Goal: Information Seeking & Learning: Learn about a topic

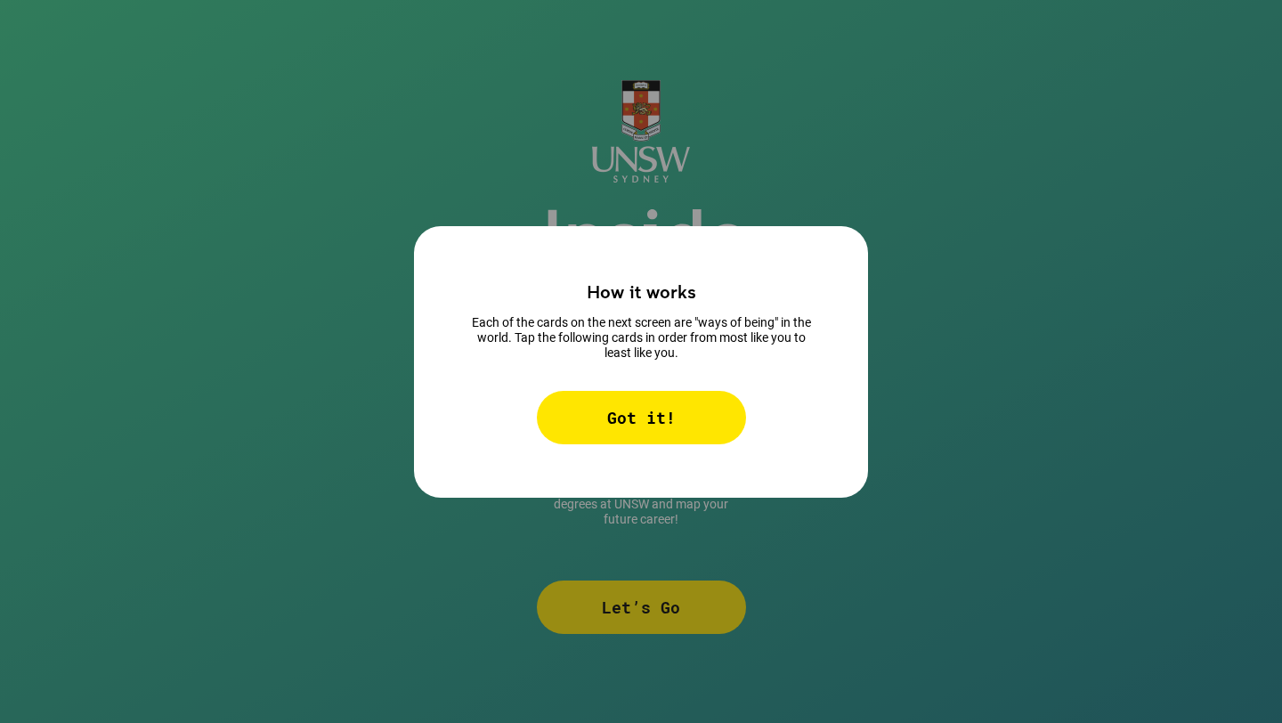
click at [659, 413] on div "Got it!" at bounding box center [641, 417] width 209 height 53
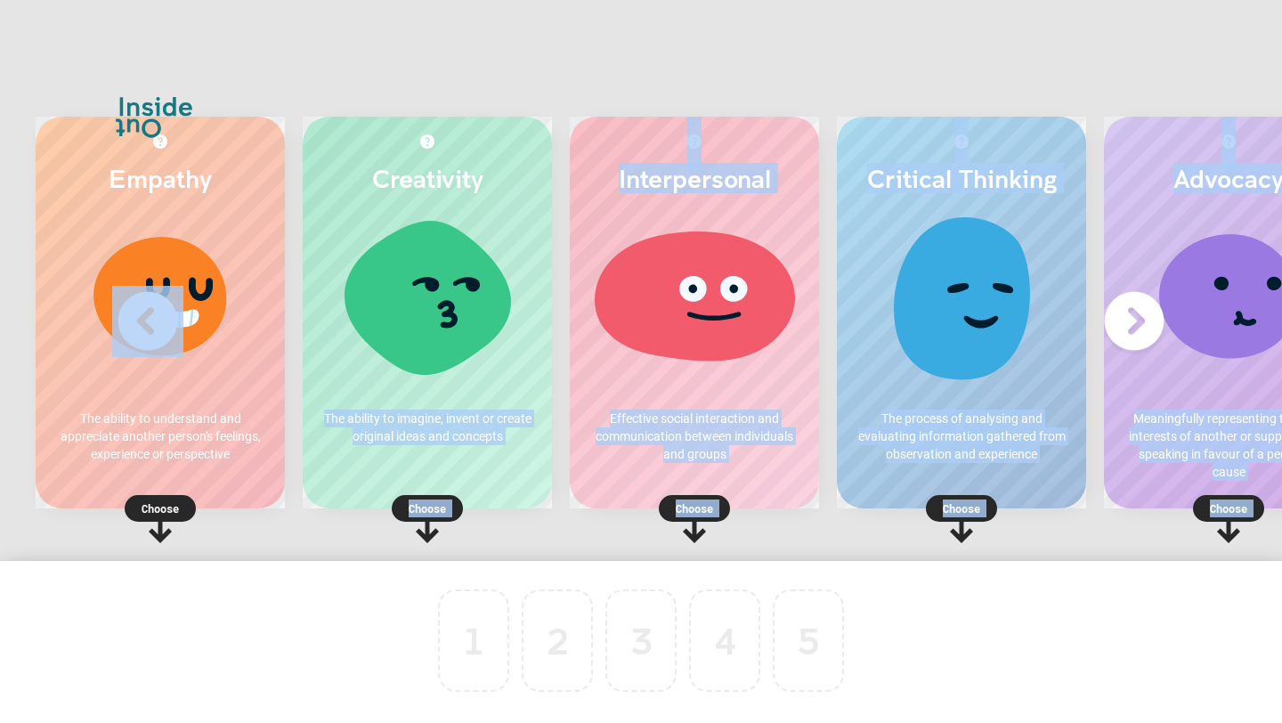
drag, startPoint x: 450, startPoint y: 296, endPoint x: 456, endPoint y: 713, distance: 417.5
click at [456, 713] on div "Empathy The ability to understand and appreciate another person's feelings, exp…" at bounding box center [641, 361] width 1282 height 723
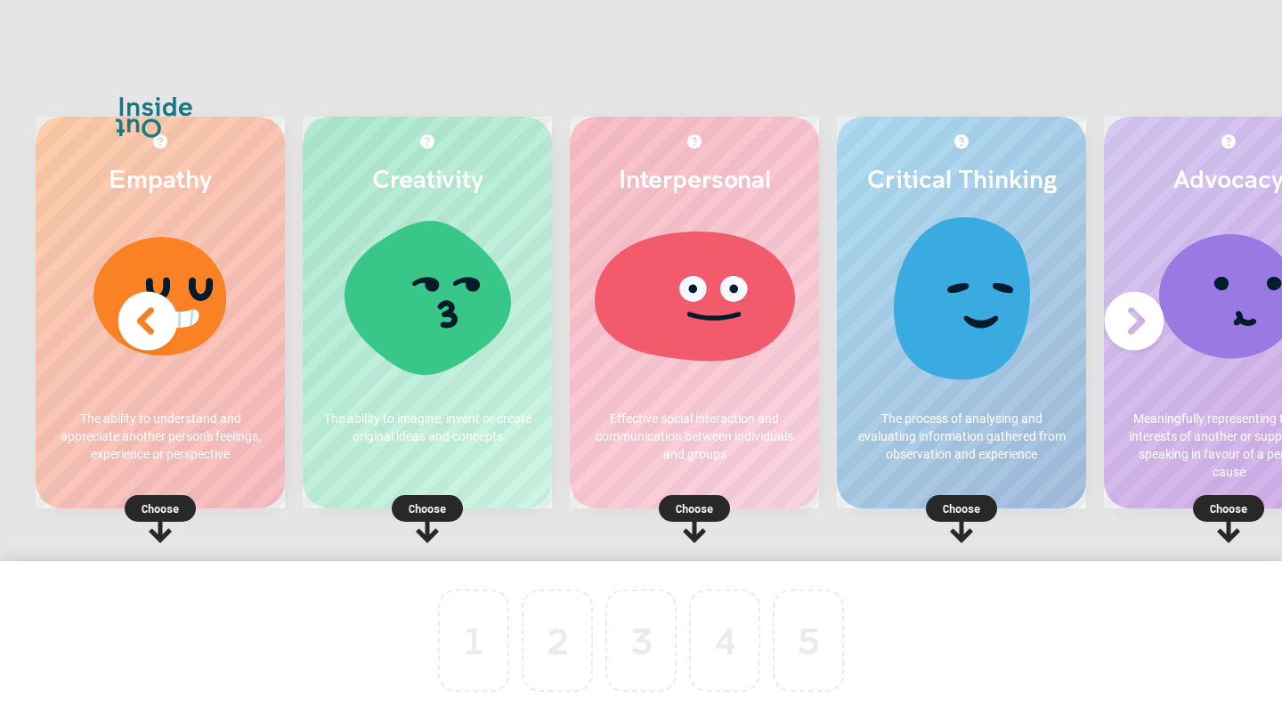
click at [449, 336] on div at bounding box center [427, 303] width 214 height 178
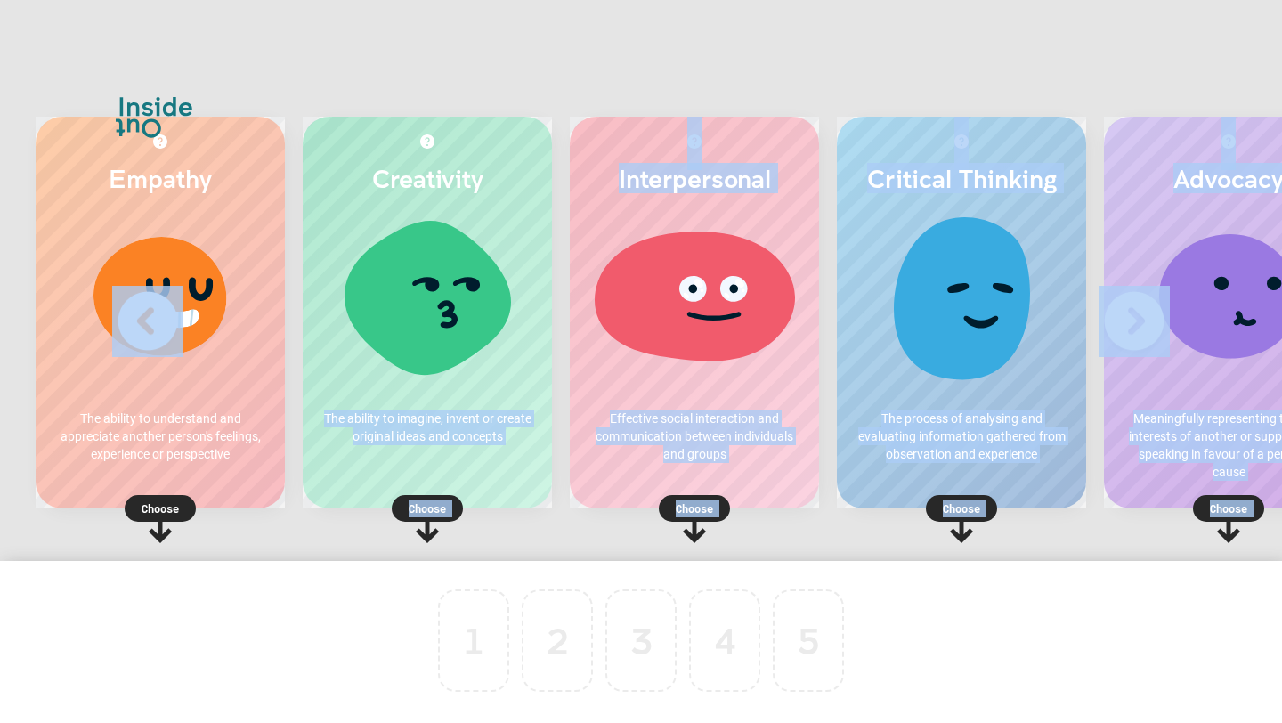
drag, startPoint x: 449, startPoint y: 336, endPoint x: 478, endPoint y: 586, distance: 251.0
click at [478, 586] on div "Empathy The ability to understand and appreciate another person's feelings, exp…" at bounding box center [641, 361] width 1282 height 723
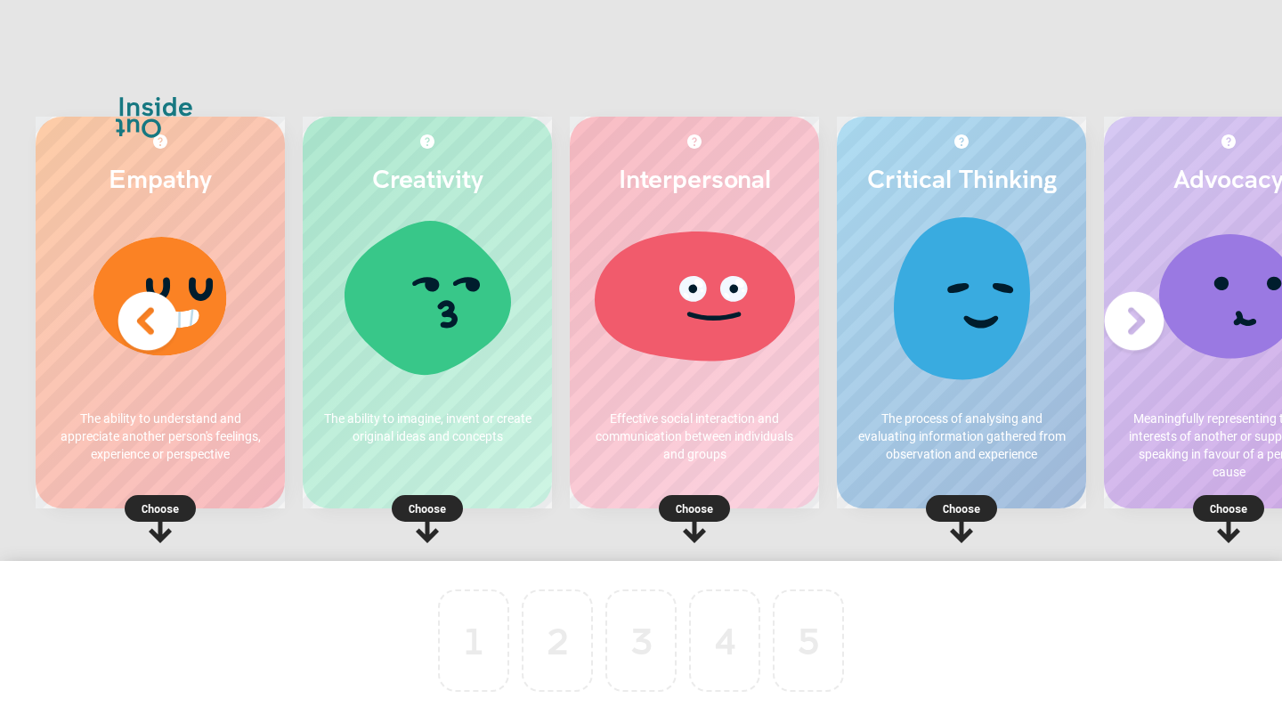
click at [438, 510] on p "Choose" at bounding box center [427, 508] width 249 height 18
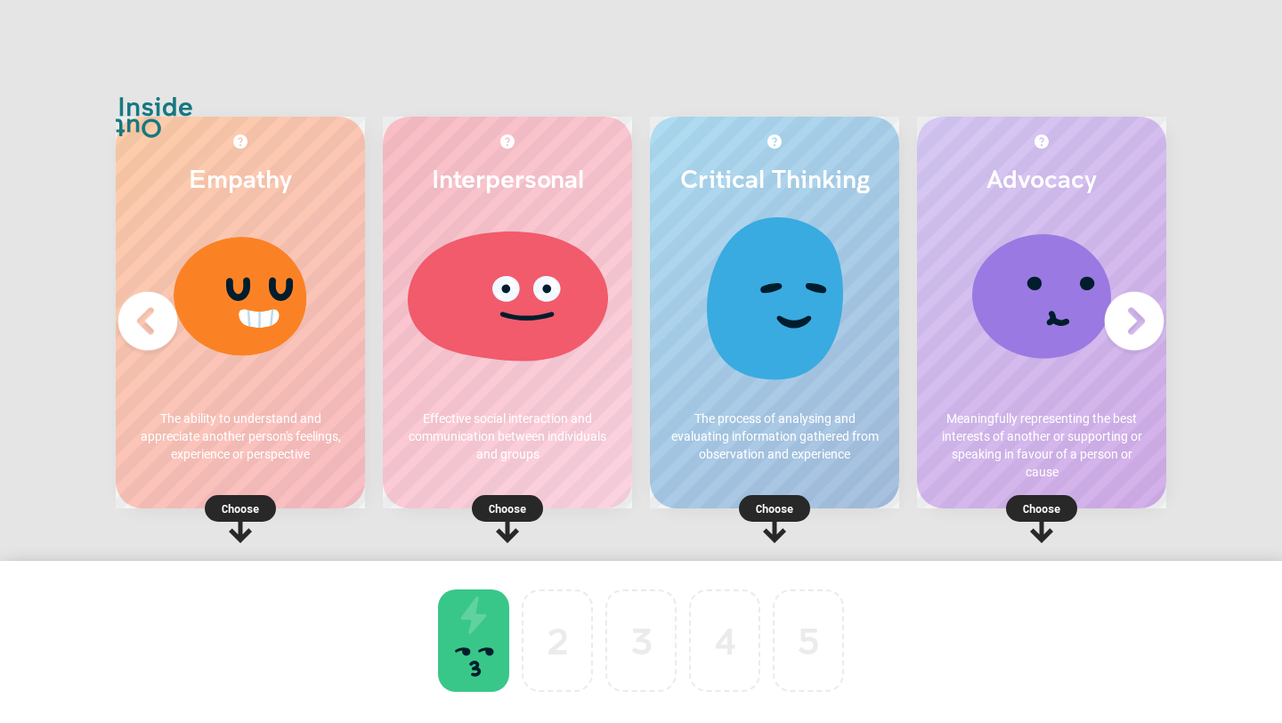
click at [775, 508] on p "Choose" at bounding box center [774, 508] width 249 height 18
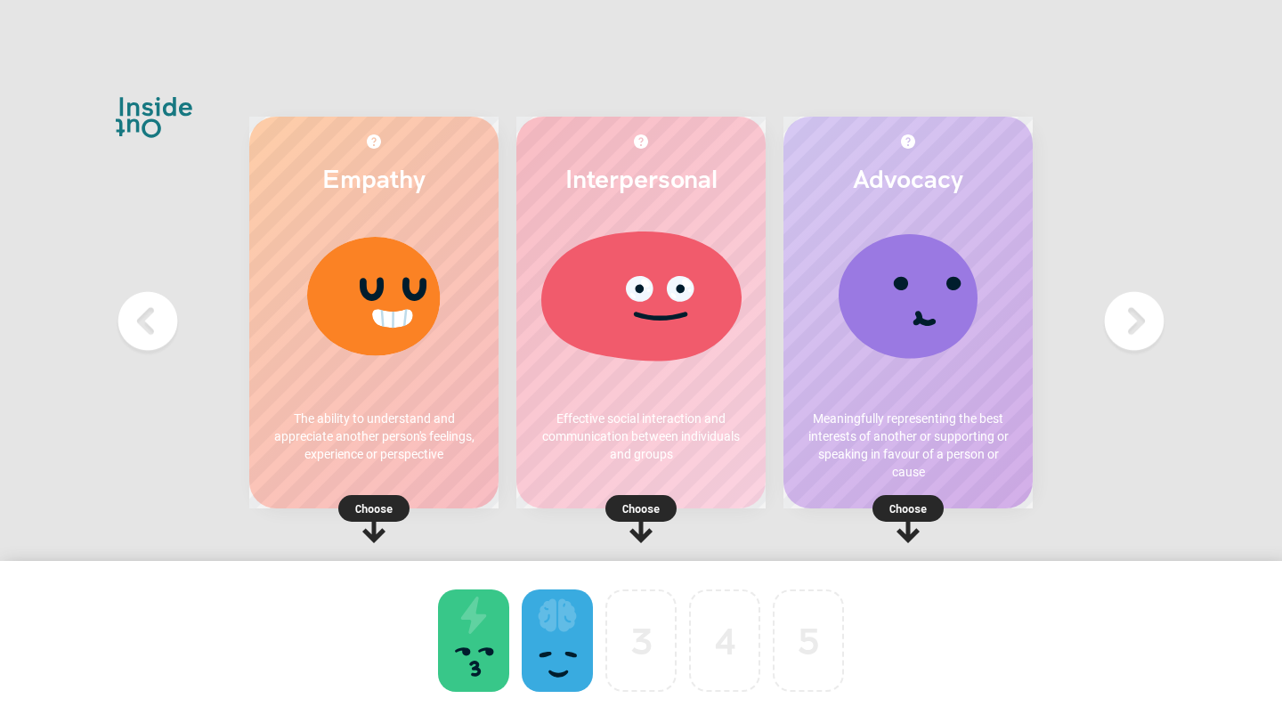
click at [644, 507] on p "Choose" at bounding box center [640, 508] width 249 height 18
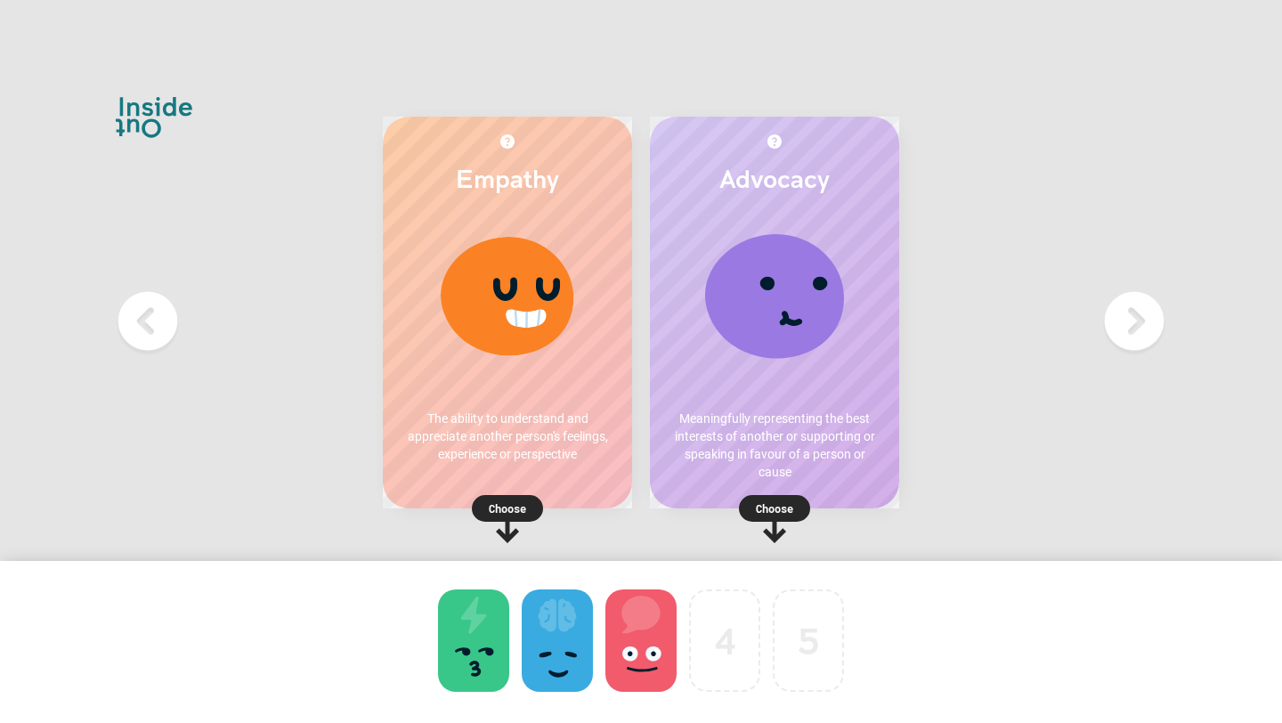
click at [487, 502] on rect at bounding box center [507, 508] width 71 height 27
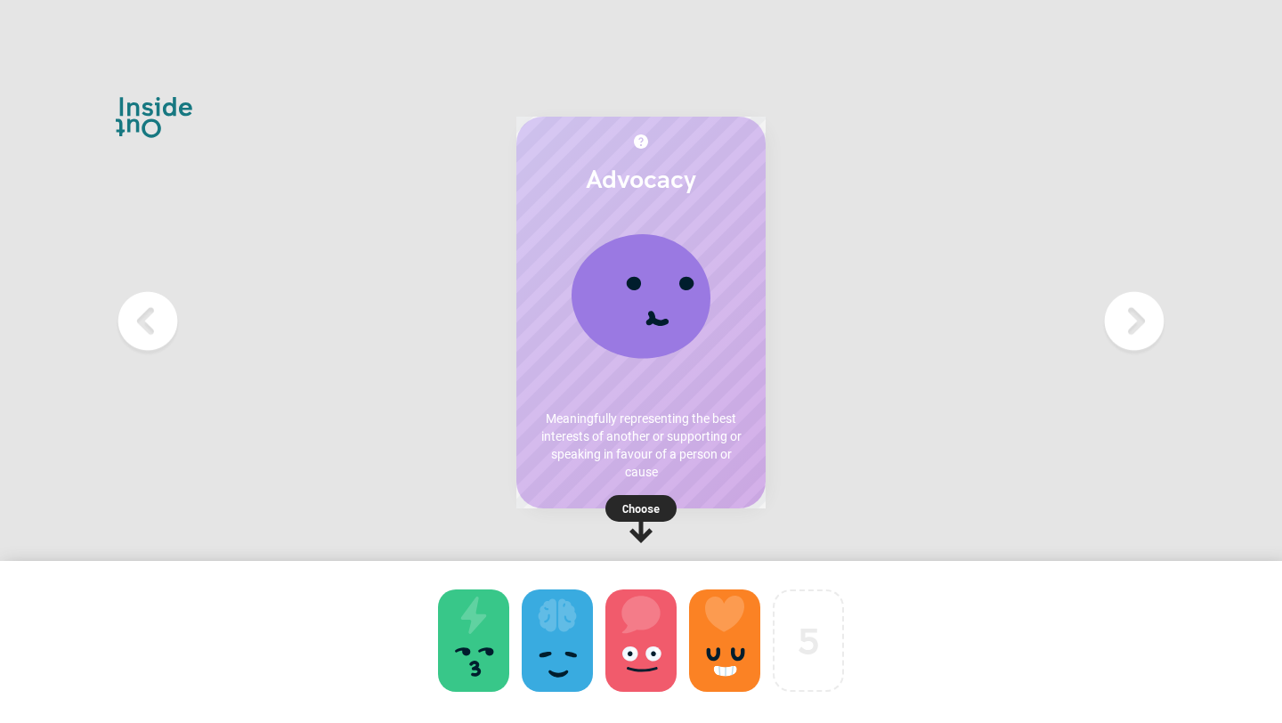
click at [641, 504] on p "Choose" at bounding box center [640, 508] width 249 height 18
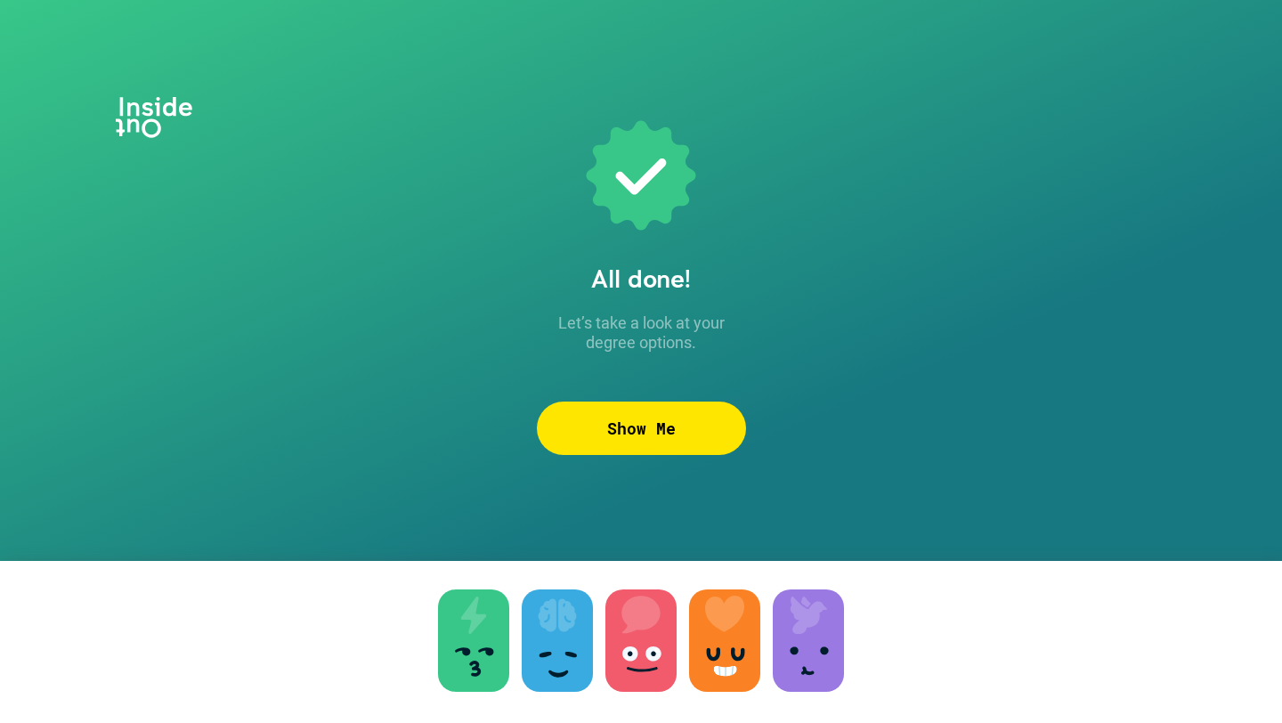
click at [641, 426] on div "Show Me" at bounding box center [641, 427] width 209 height 53
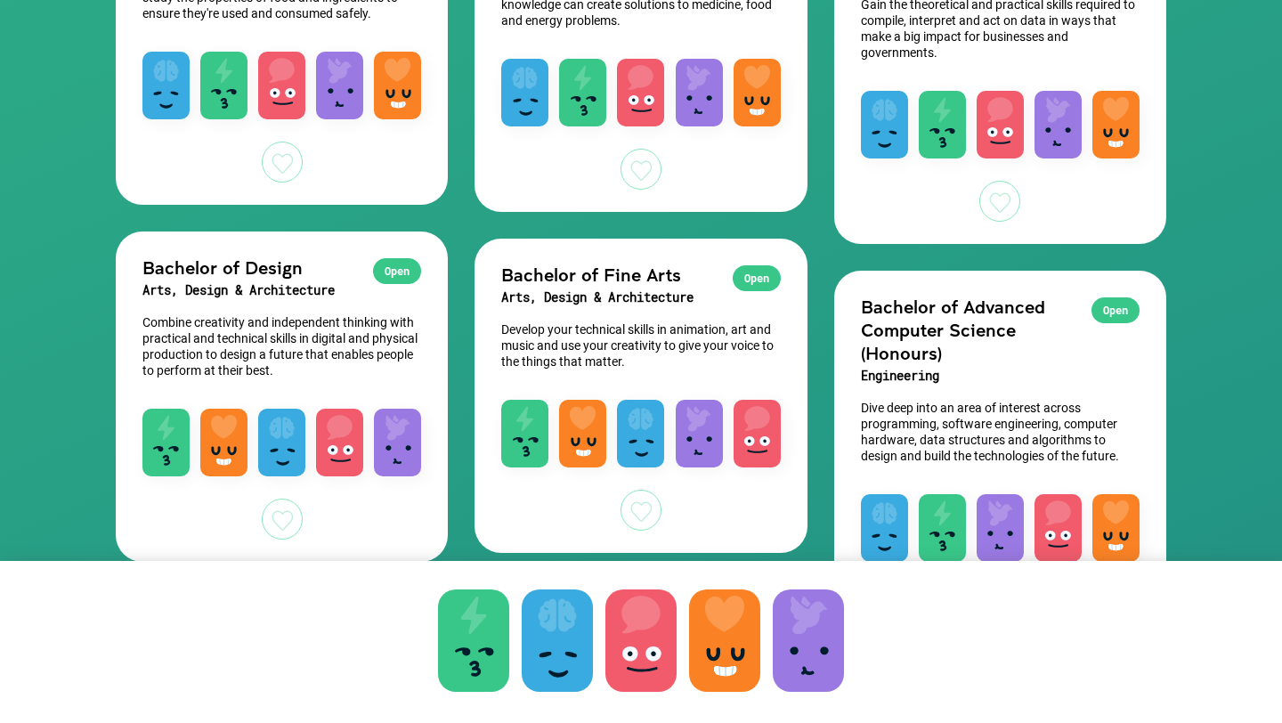
scroll to position [1537, 0]
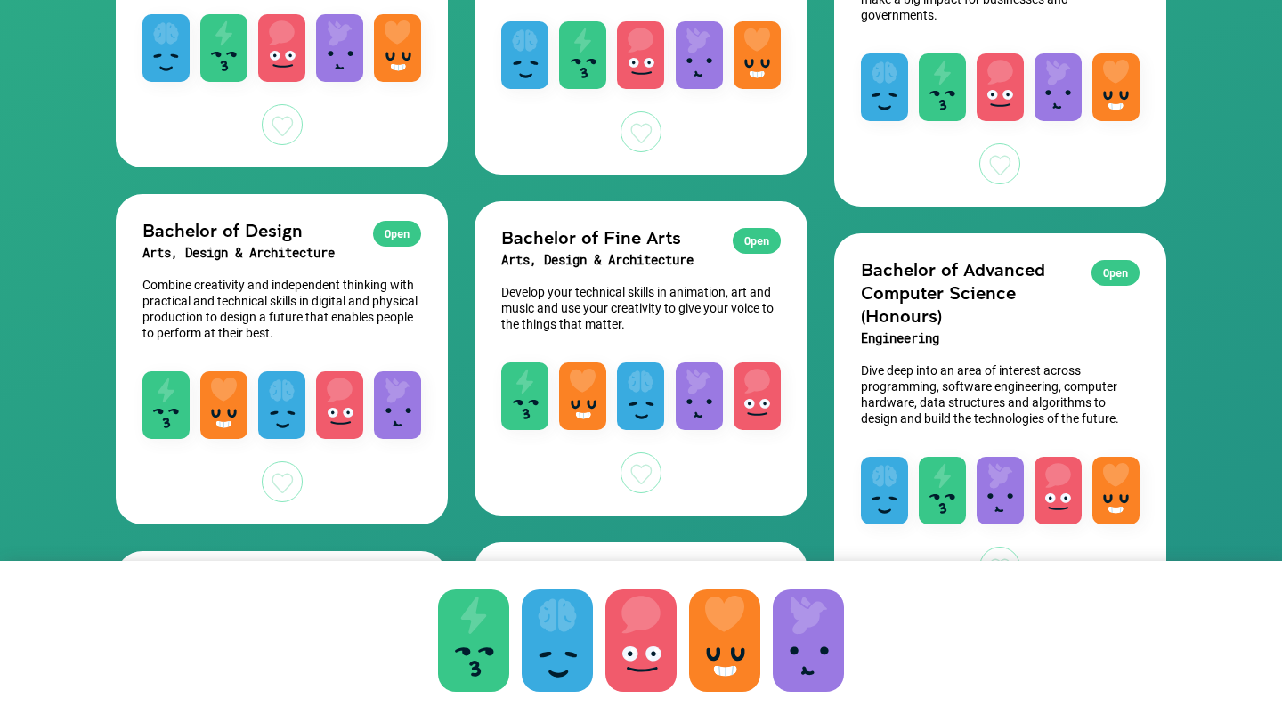
click at [287, 474] on div at bounding box center [282, 481] width 41 height 41
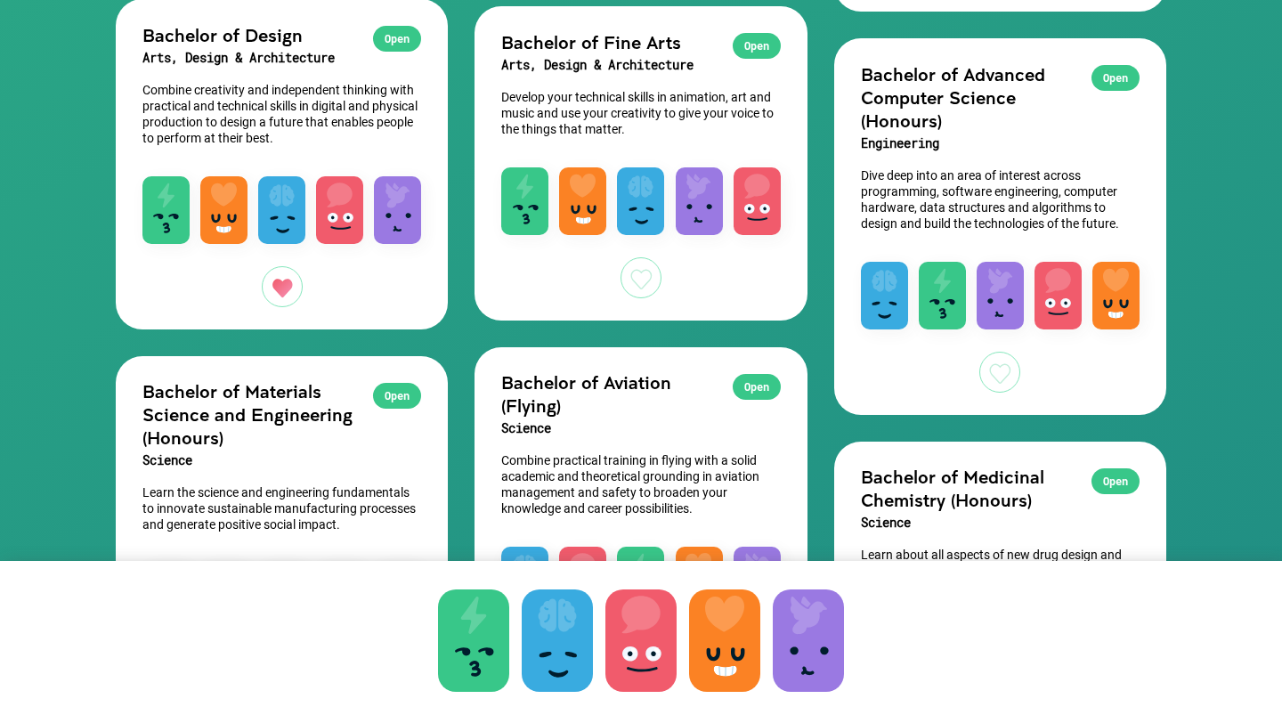
scroll to position [1725, 0]
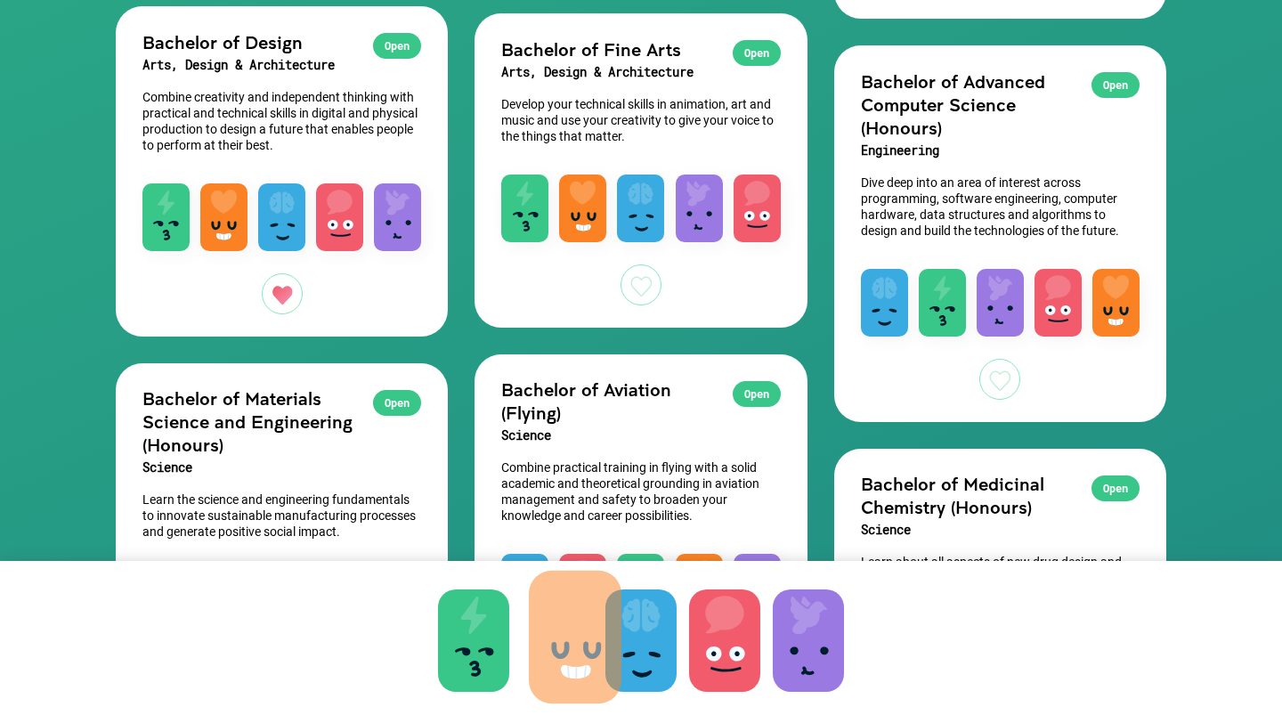
drag, startPoint x: 724, startPoint y: 644, endPoint x: 578, endPoint y: 644, distance: 146.0
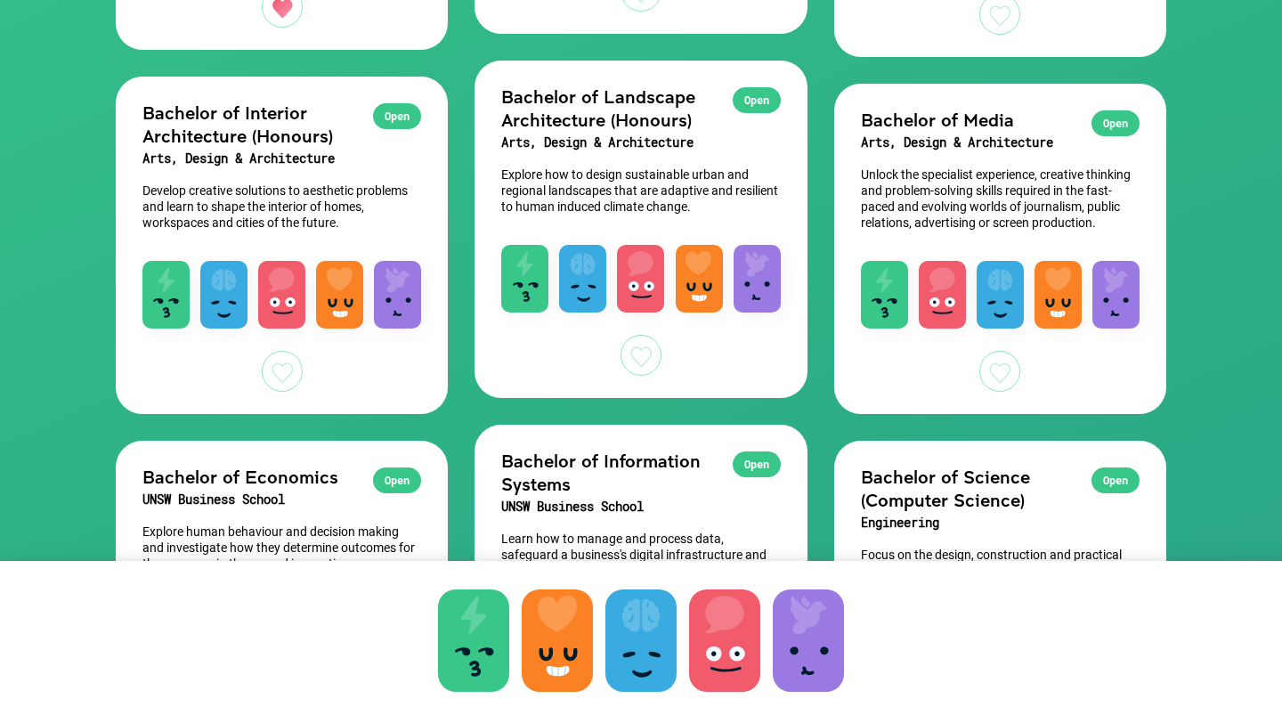
scroll to position [532, 0]
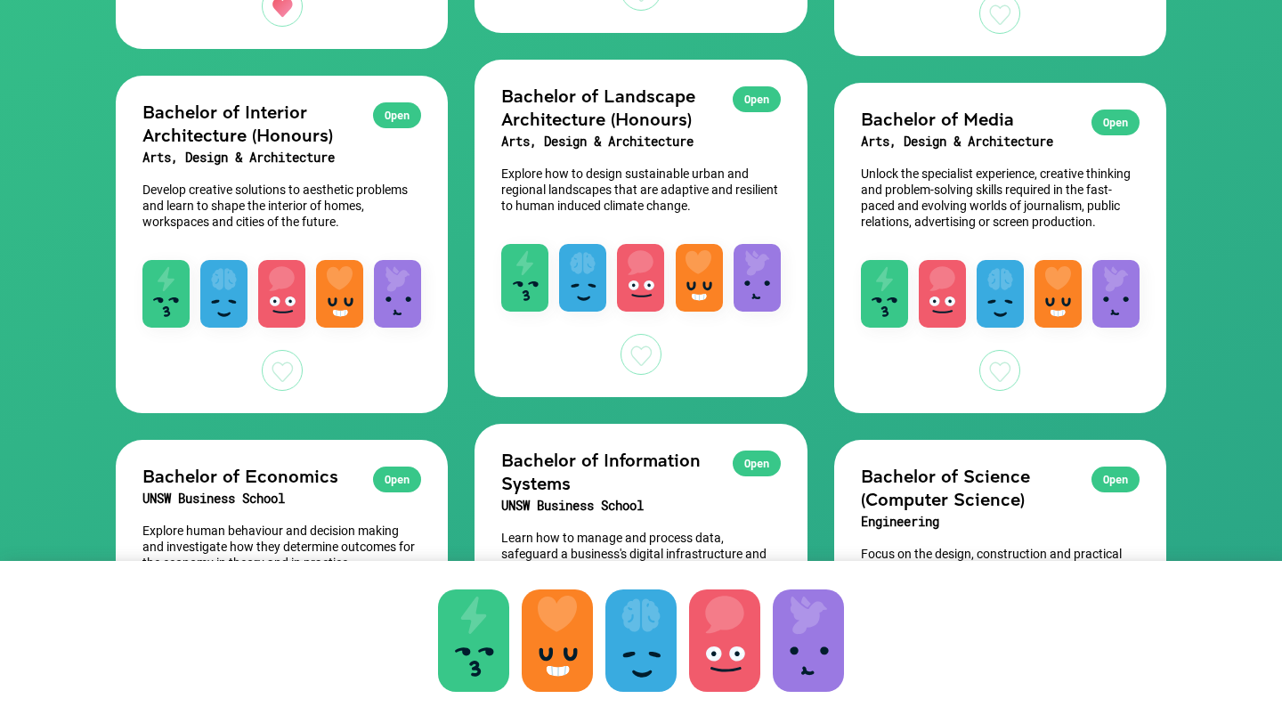
click at [996, 361] on div at bounding box center [999, 370] width 41 height 41
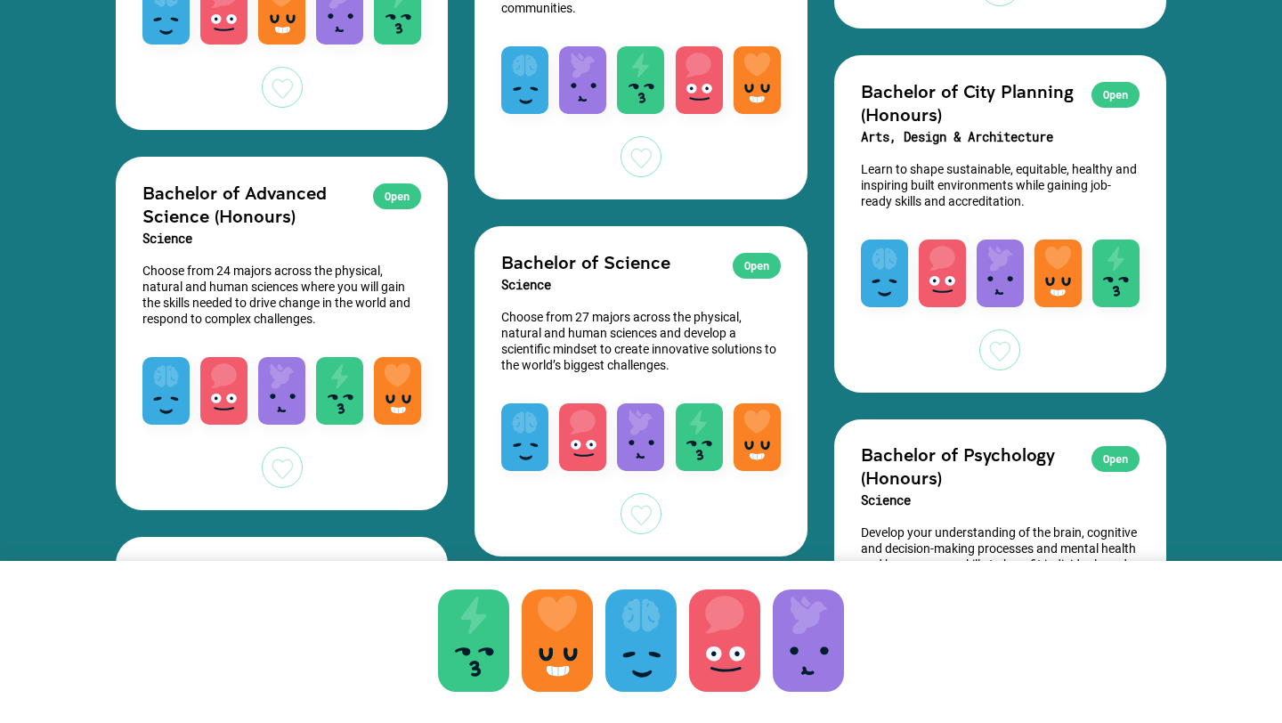
scroll to position [4316, 0]
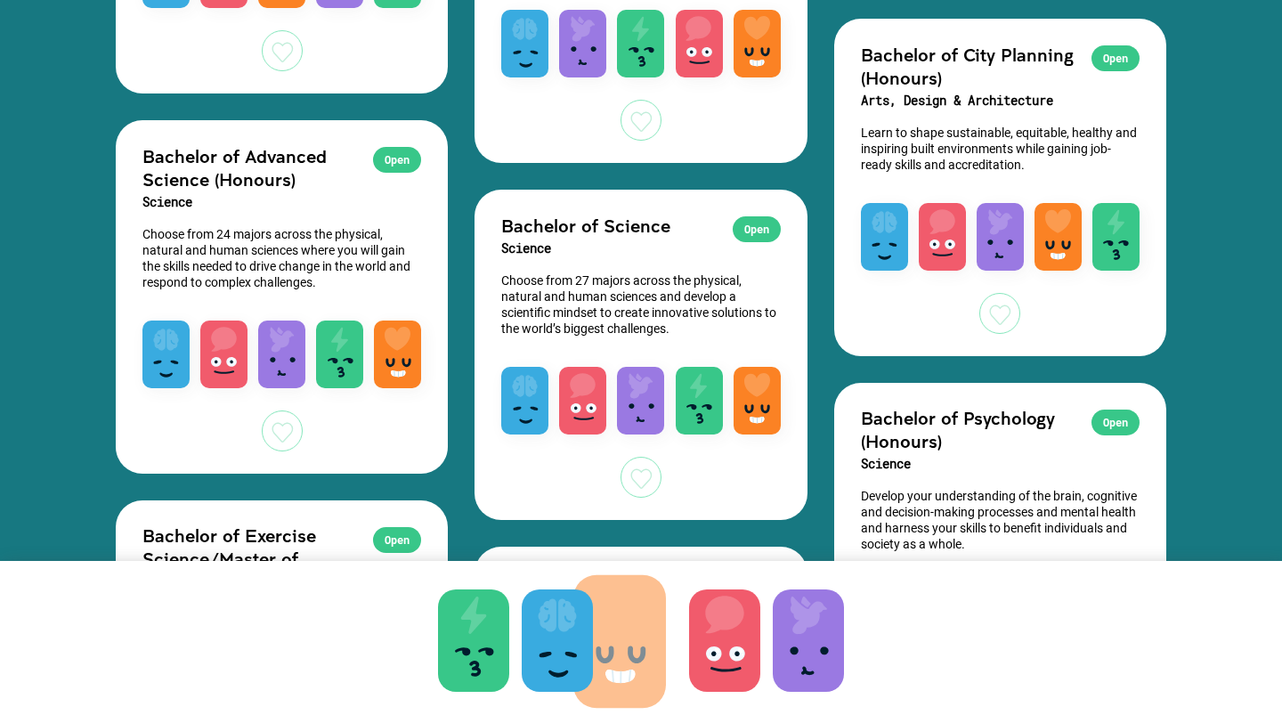
drag, startPoint x: 555, startPoint y: 647, endPoint x: 619, endPoint y: 648, distance: 63.2
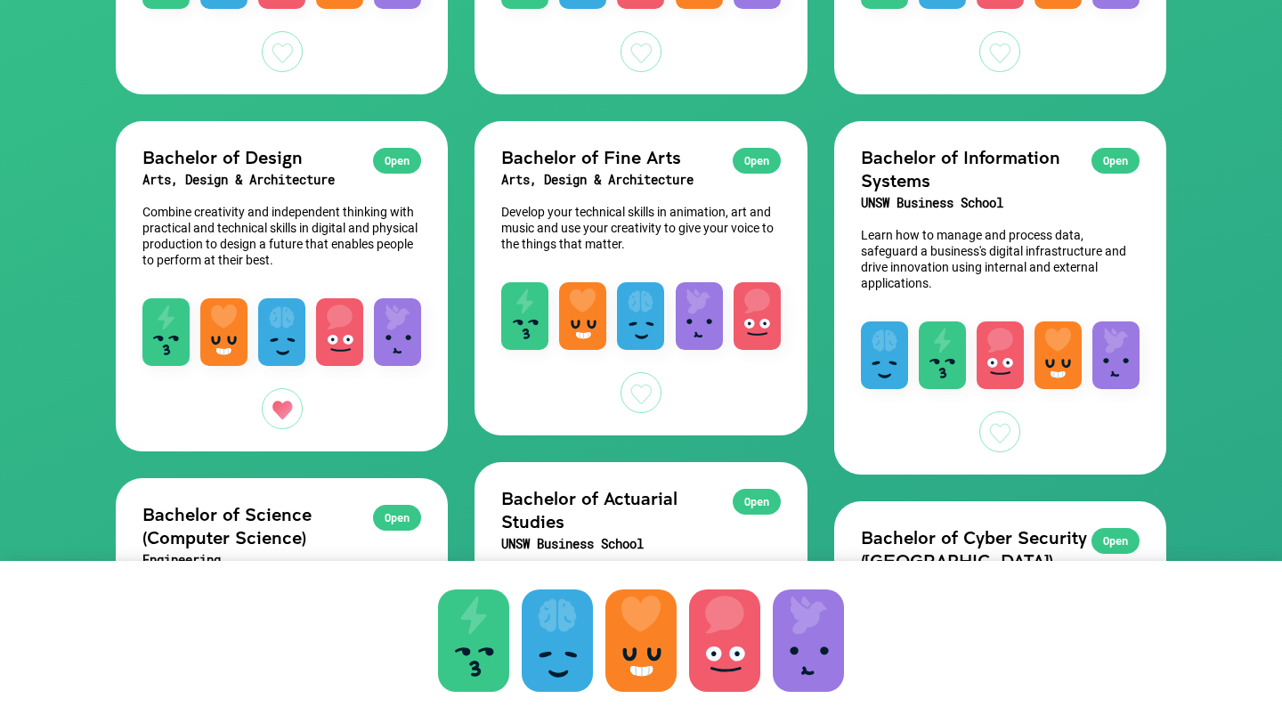
scroll to position [489, 0]
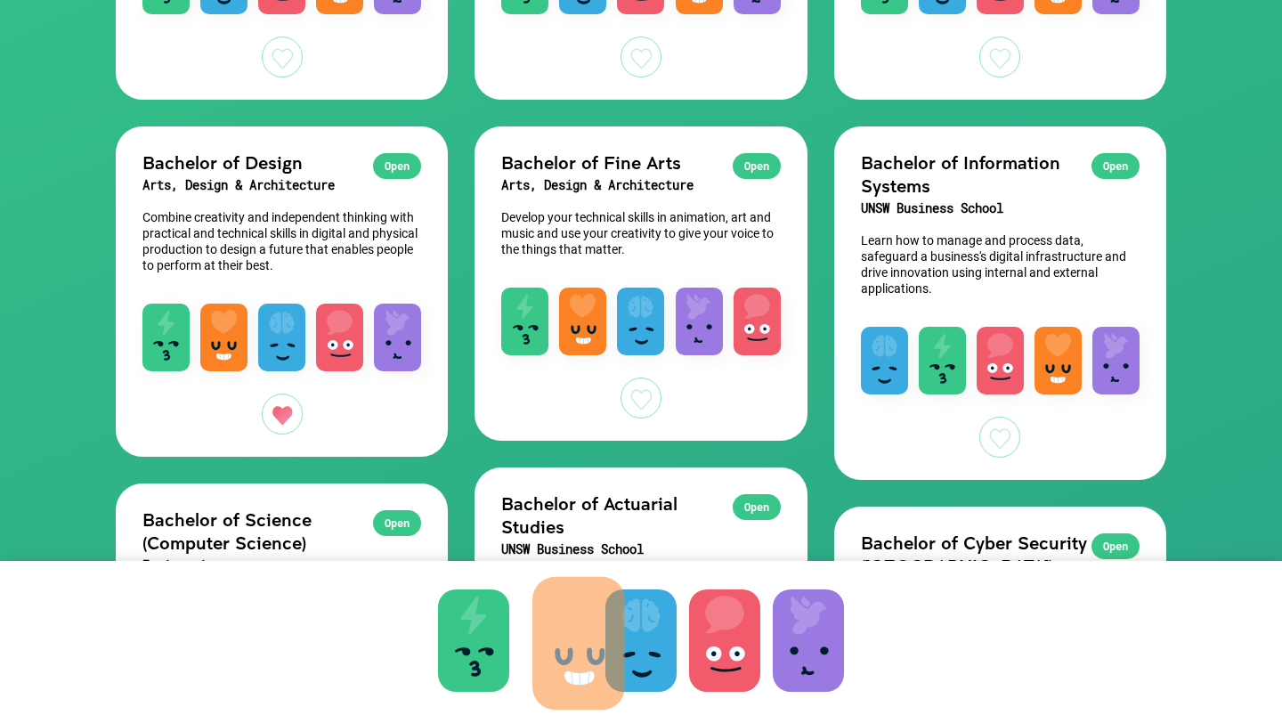
drag, startPoint x: 640, startPoint y: 635, endPoint x: 576, endPoint y: 637, distance: 64.1
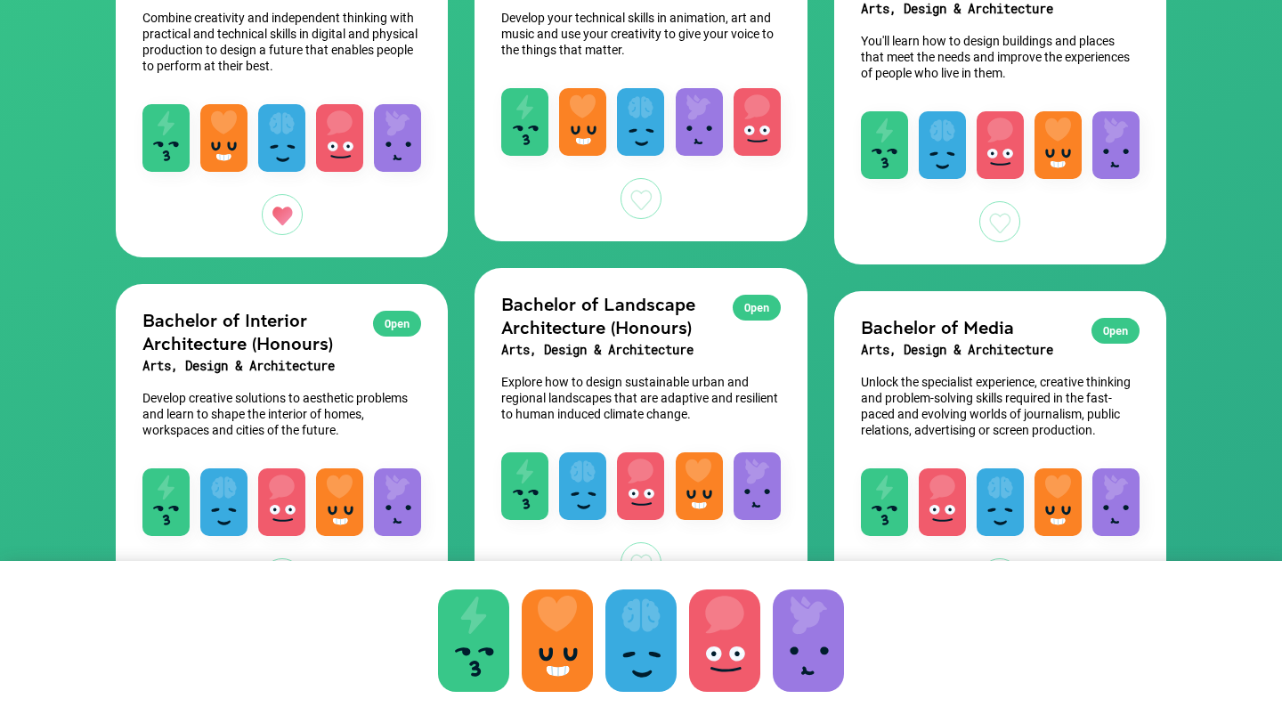
scroll to position [0, 0]
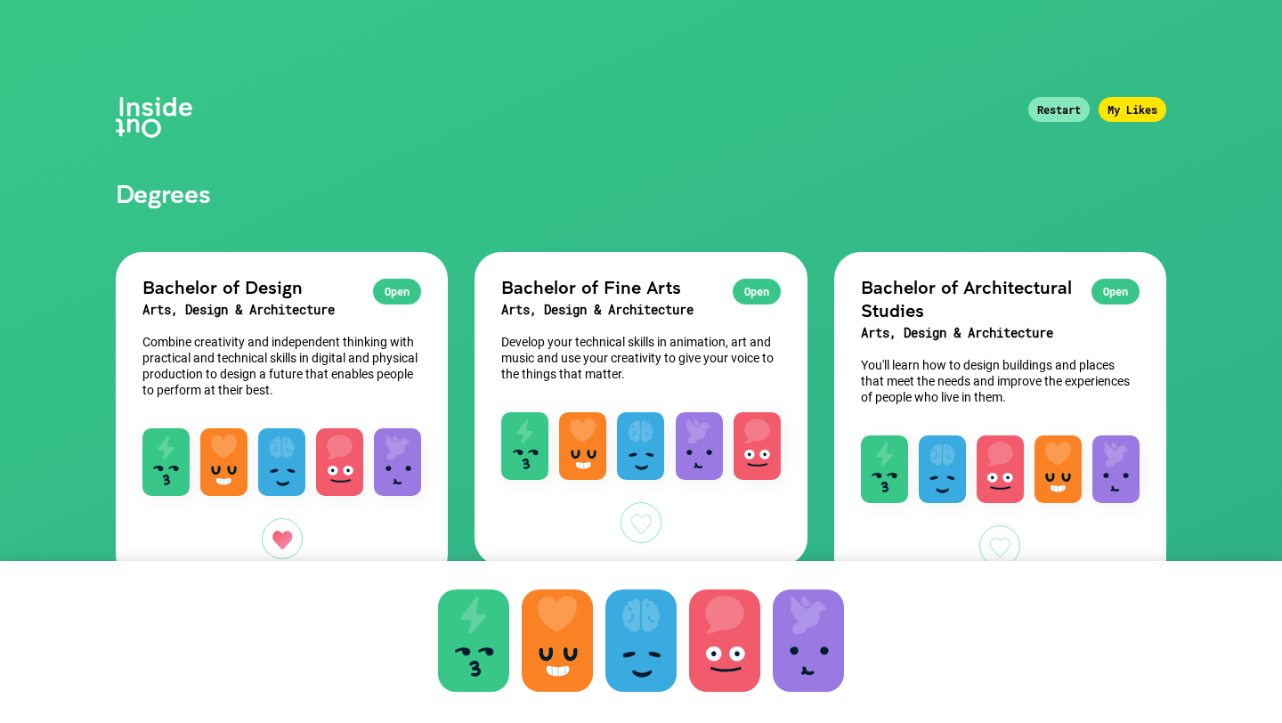
click at [1129, 108] on div "My Likes" at bounding box center [1132, 109] width 68 height 25
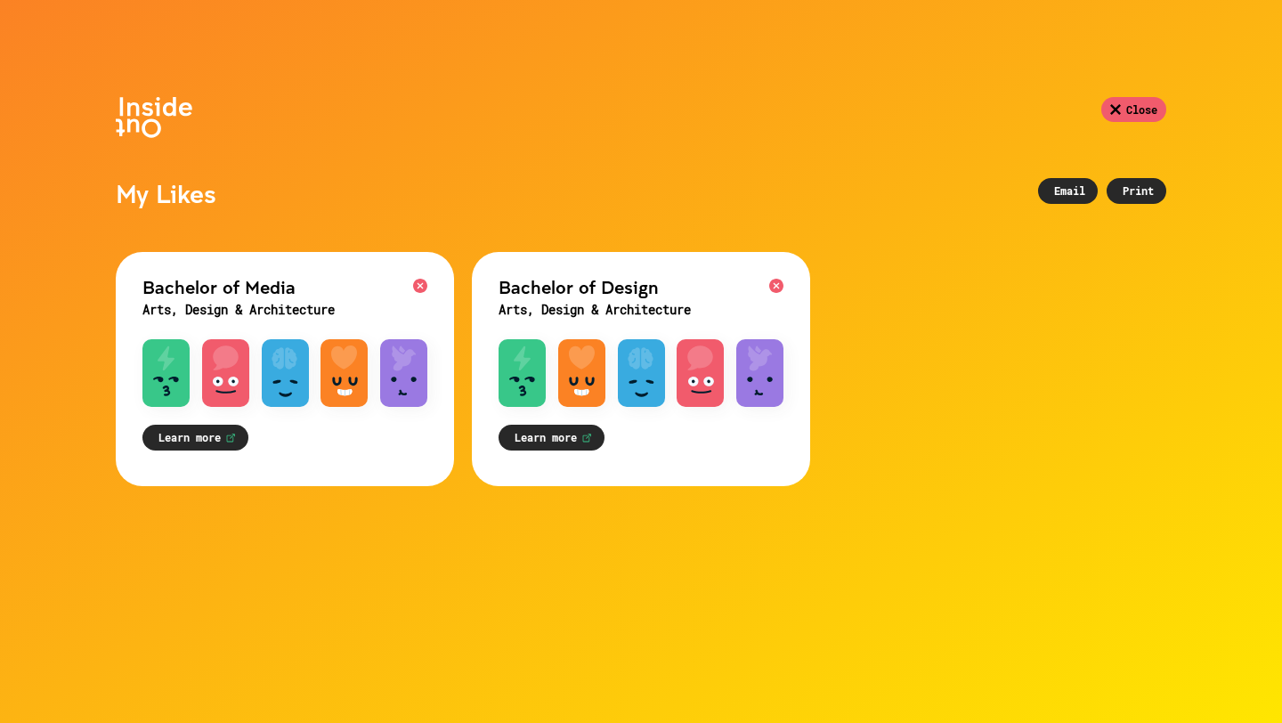
click at [335, 302] on h3 "Arts, Design & Architecture" at bounding box center [284, 309] width 285 height 23
click at [660, 393] on div at bounding box center [641, 373] width 47 height 68
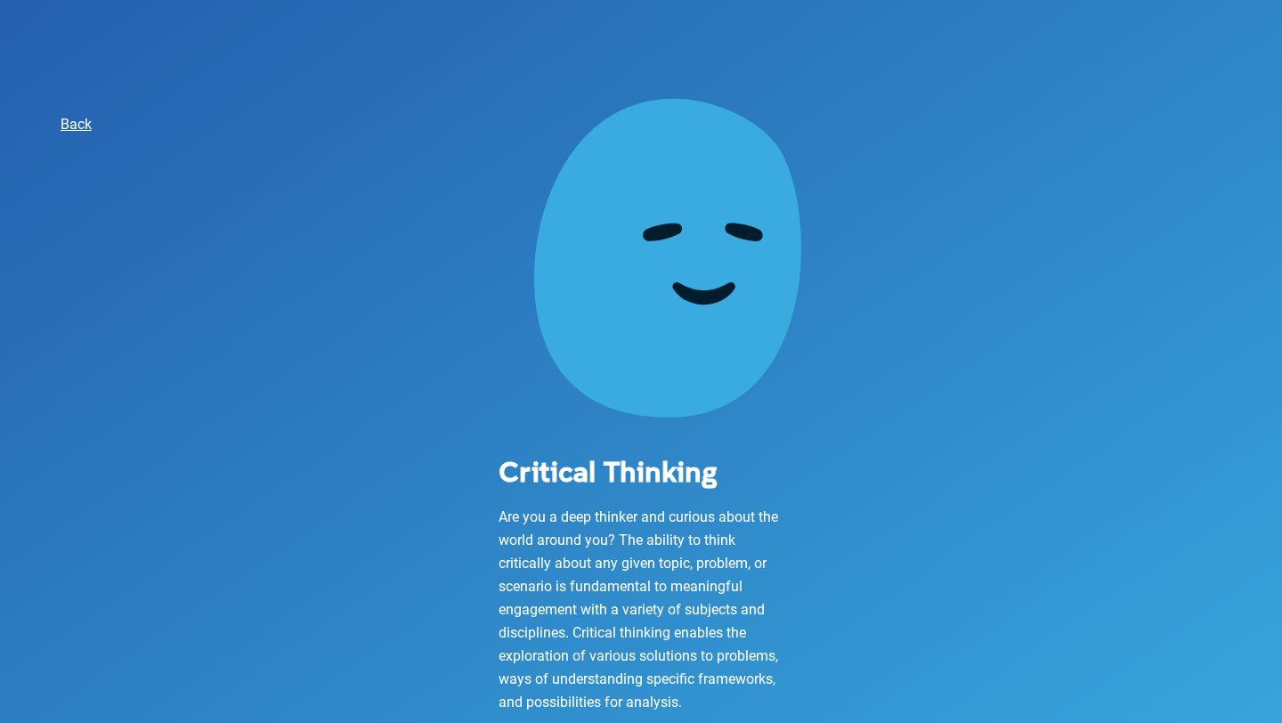
scroll to position [159, 0]
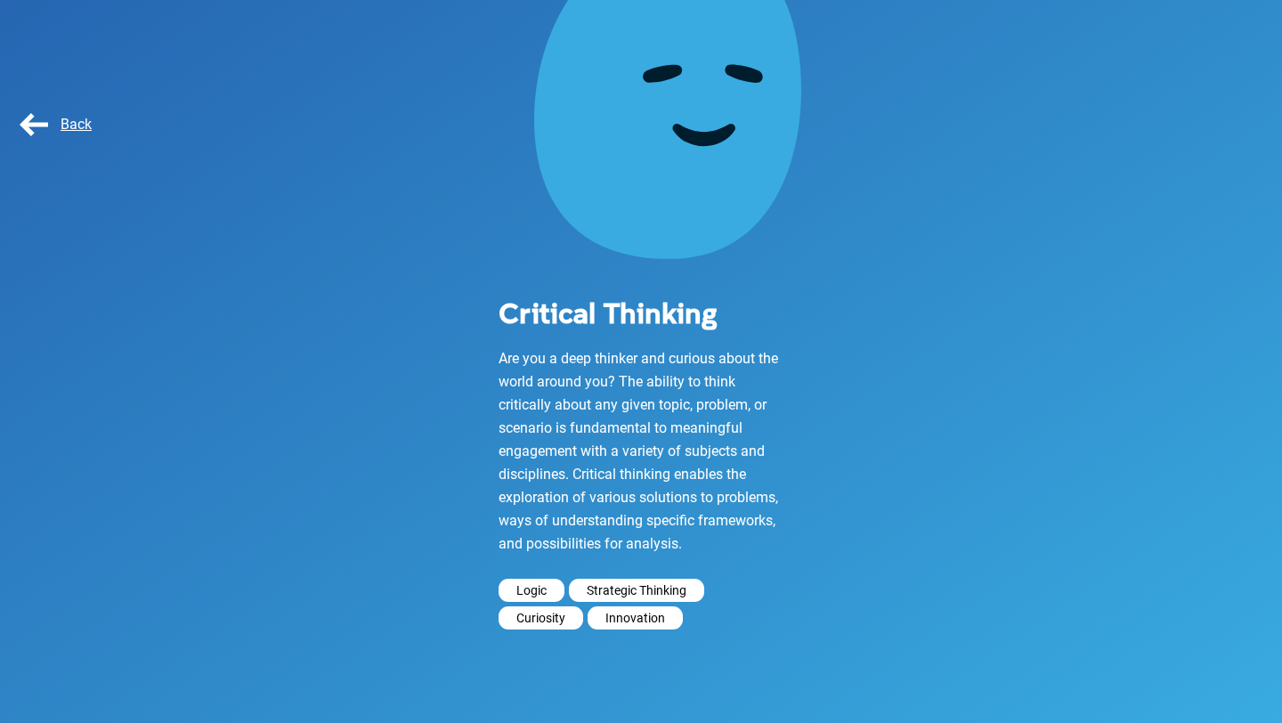
click at [41, 126] on span "Back" at bounding box center [54, 124] width 76 height 17
